Goal: Transaction & Acquisition: Purchase product/service

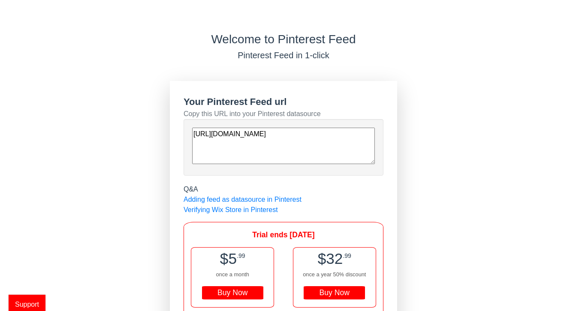
scroll to position [45, 0]
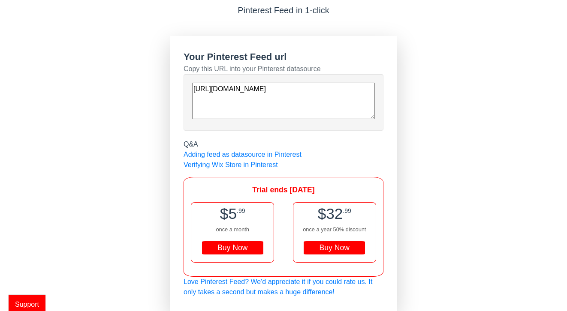
click at [236, 249] on div "Buy Now" at bounding box center [232, 248] width 61 height 14
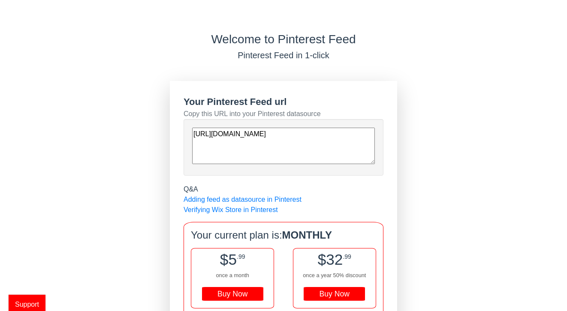
scroll to position [46, 0]
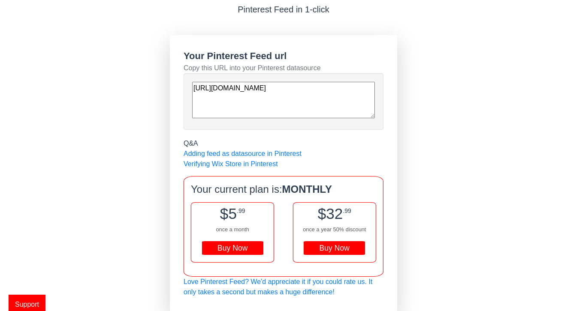
click at [253, 242] on div "Buy Now" at bounding box center [232, 248] width 61 height 14
